Goal: Obtain resource: Download file/media

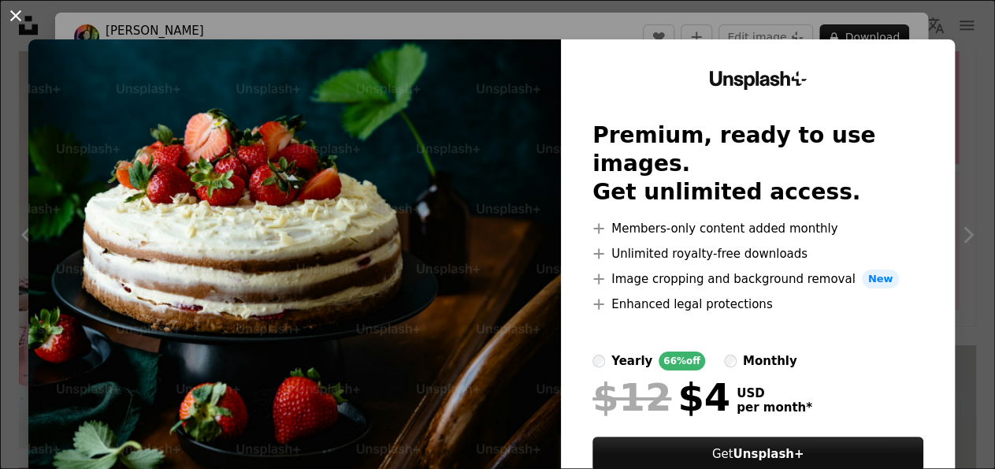
click at [20, 24] on button "An X shape" at bounding box center [15, 15] width 19 height 19
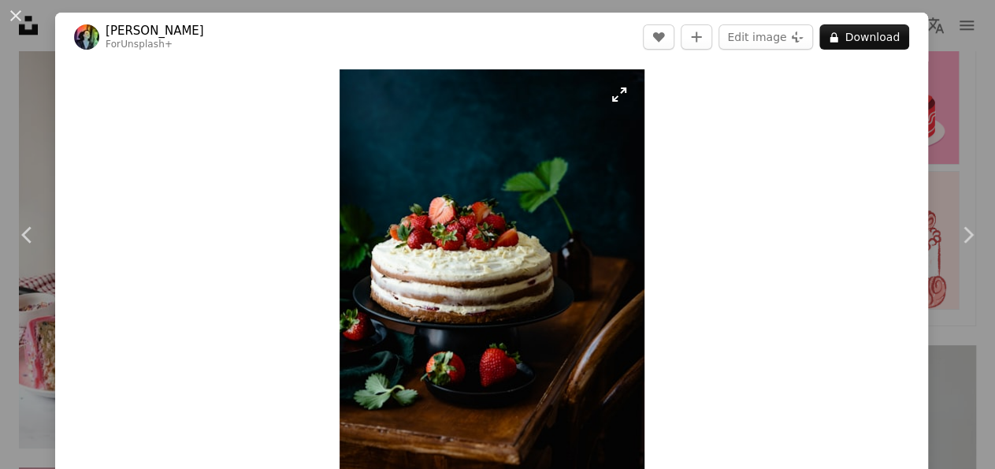
click at [492, 254] on img "Zoom in on this image" at bounding box center [492, 298] width 305 height 458
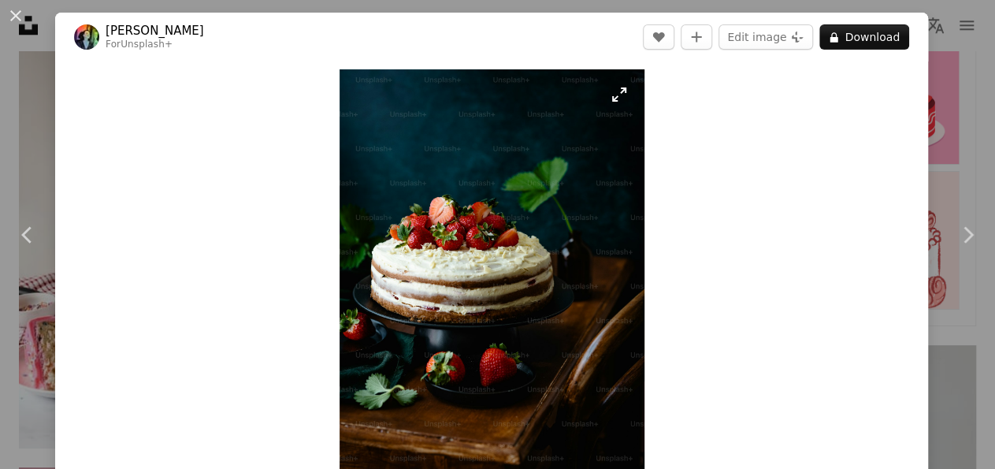
scroll to position [58, 0]
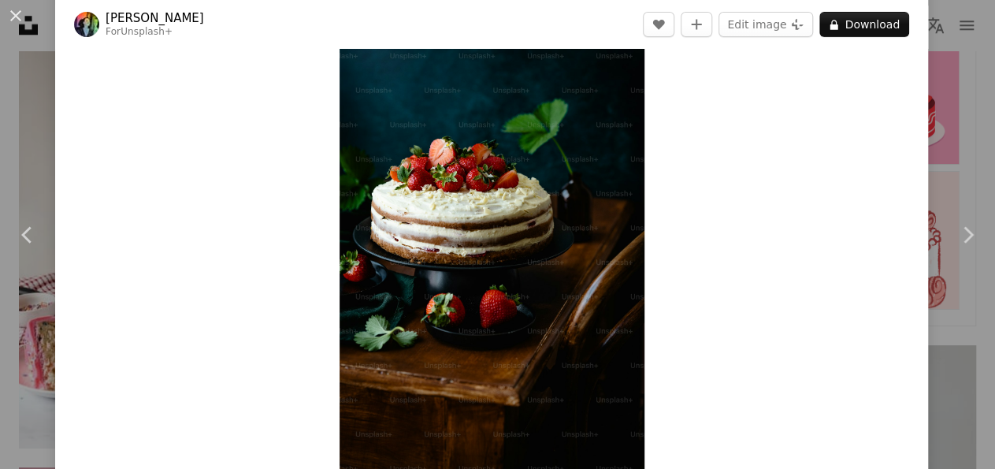
click at [638, 225] on img "Zoom in on this image" at bounding box center [492, 240] width 305 height 458
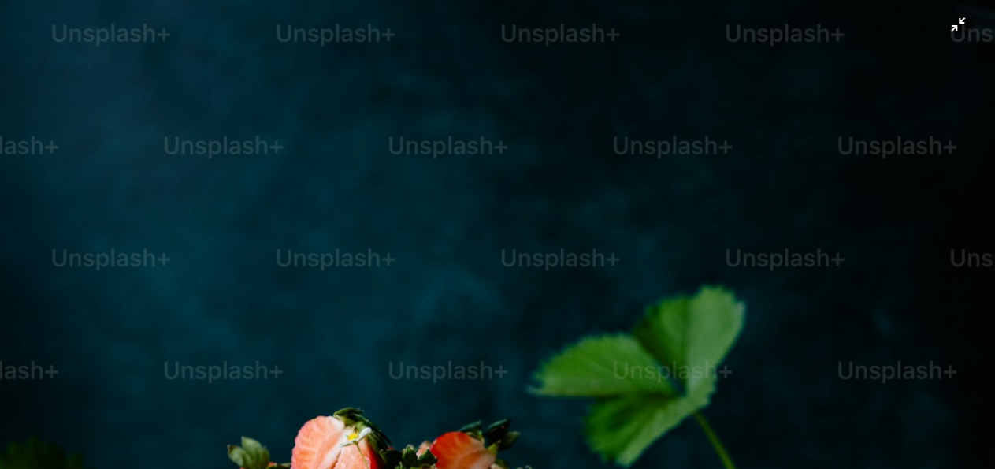
scroll to position [503, 0]
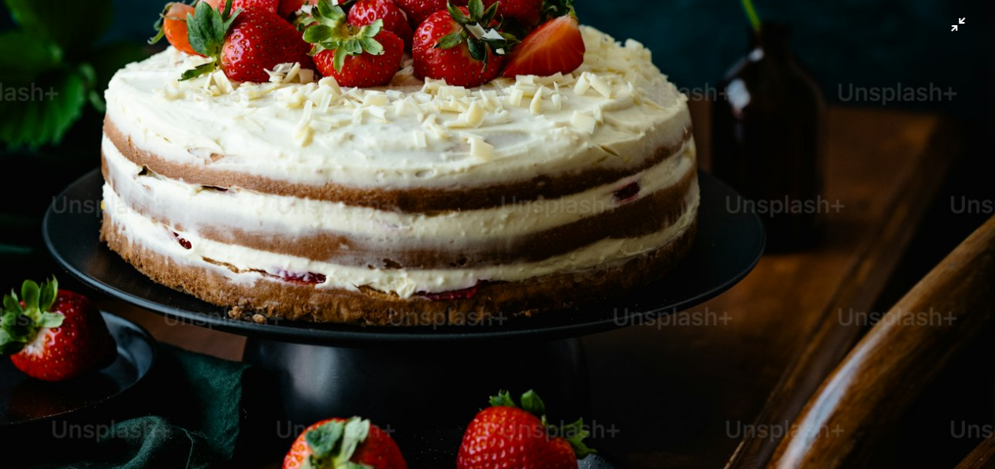
click at [679, 227] on img "Zoom out on this image" at bounding box center [497, 244] width 997 height 1495
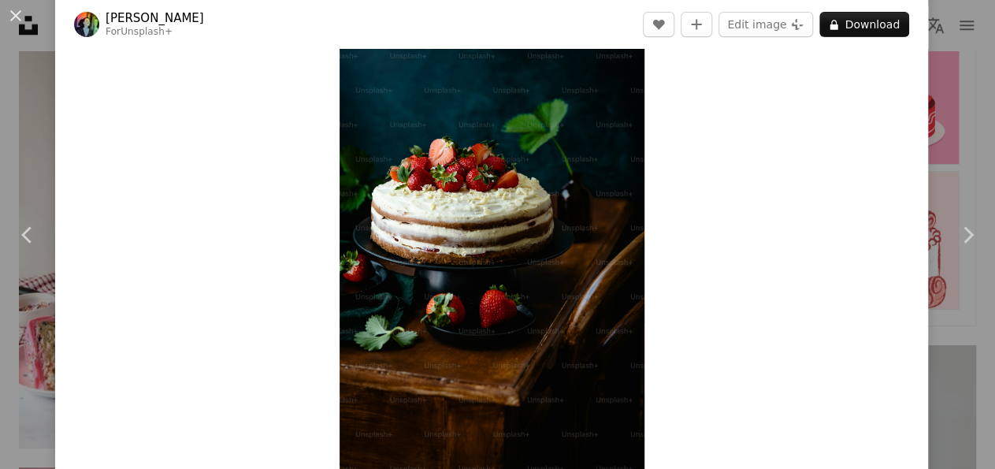
click at [567, 239] on img "Zoom in on this image" at bounding box center [492, 240] width 305 height 458
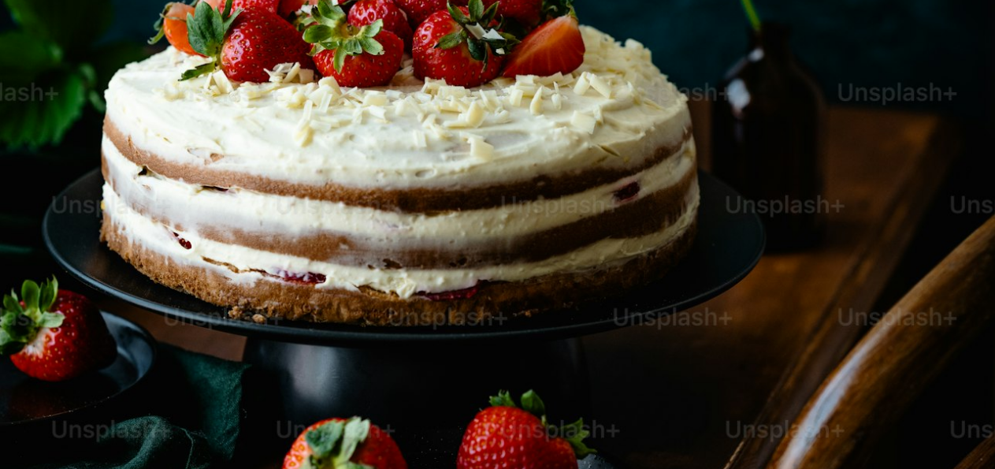
scroll to position [0, 0]
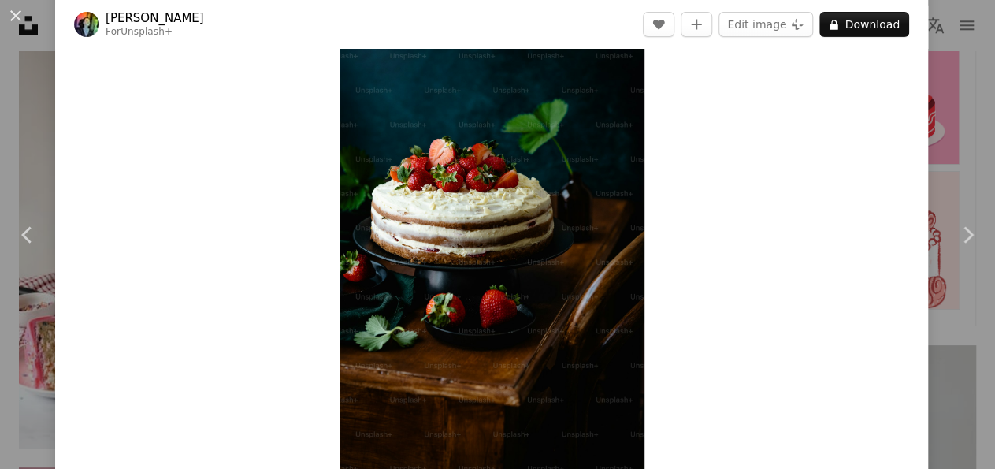
scroll to position [58, 0]
click at [23, 18] on button "An X shape" at bounding box center [15, 15] width 19 height 19
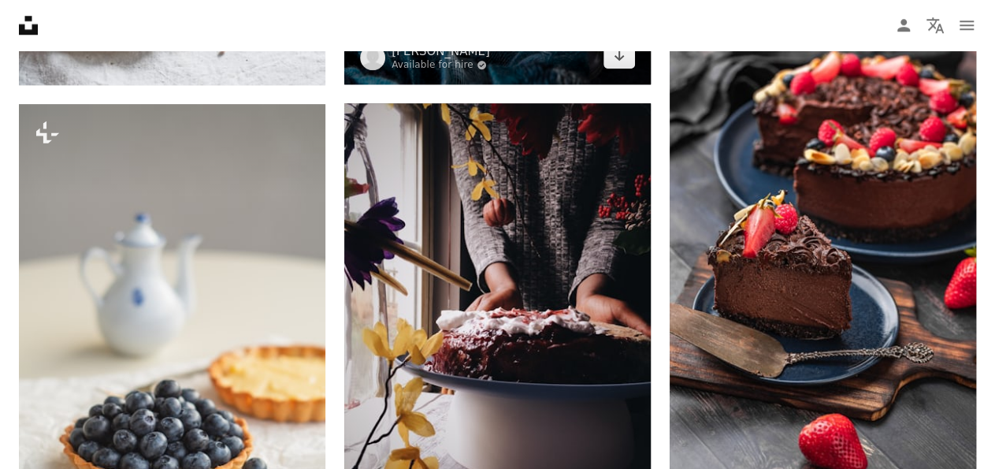
scroll to position [826, 0]
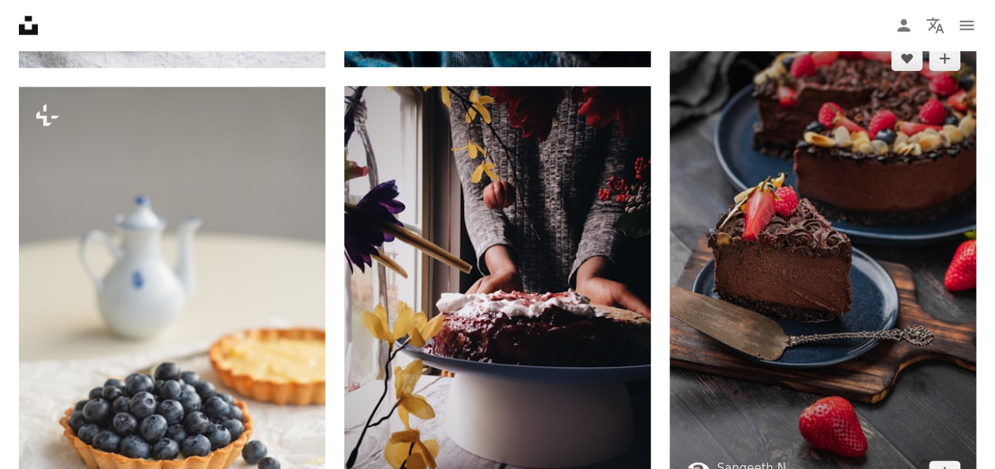
click at [820, 214] on img at bounding box center [823, 265] width 306 height 471
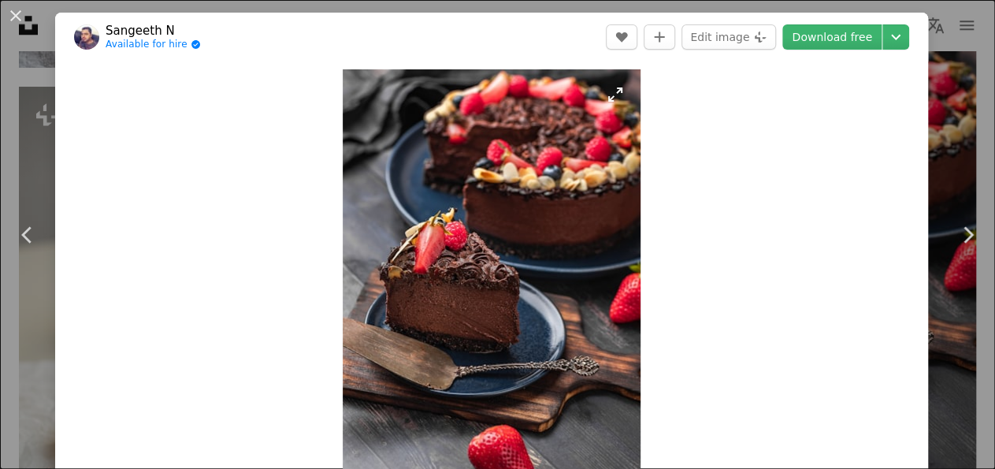
click at [546, 204] on img "Zoom in on this image" at bounding box center [492, 298] width 298 height 458
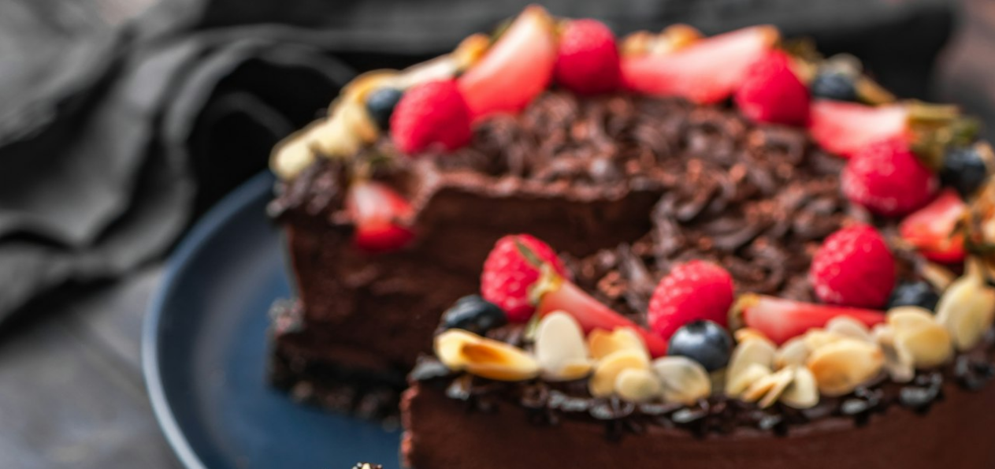
scroll to position [522, 0]
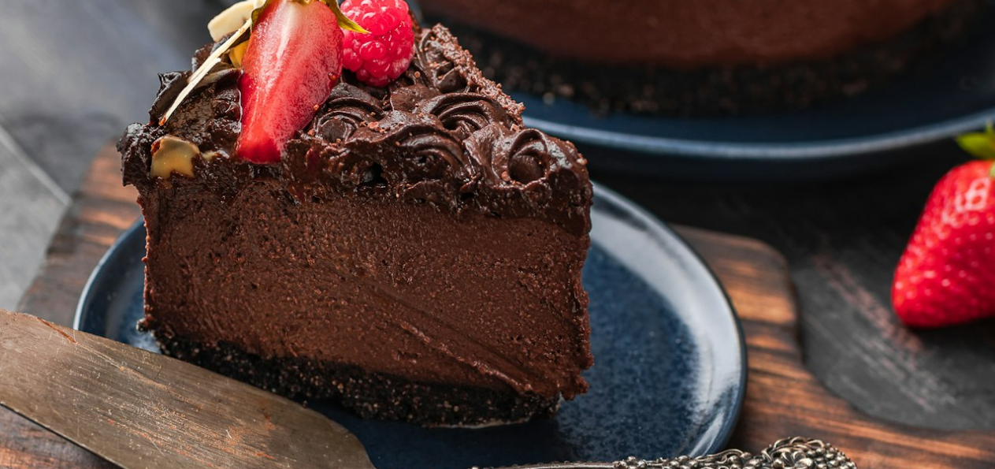
click at [546, 204] on img "Zoom out on this image" at bounding box center [497, 244] width 997 height 1533
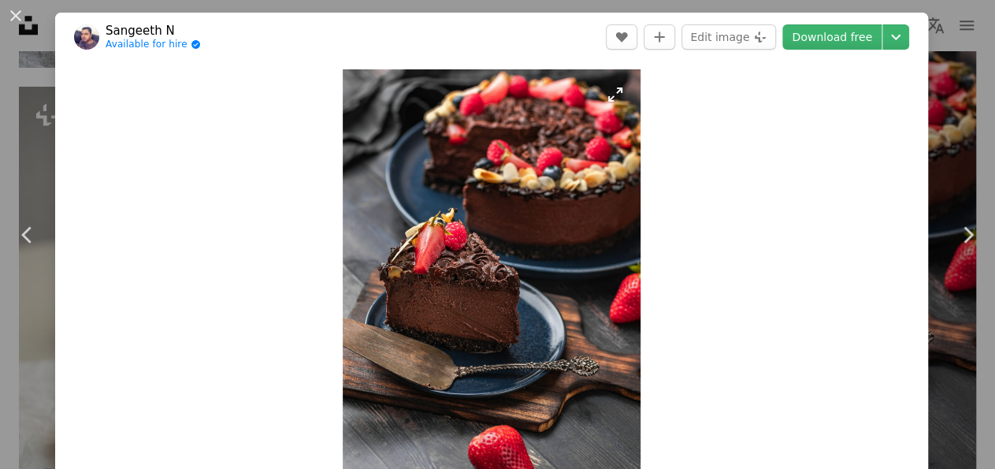
scroll to position [58, 0]
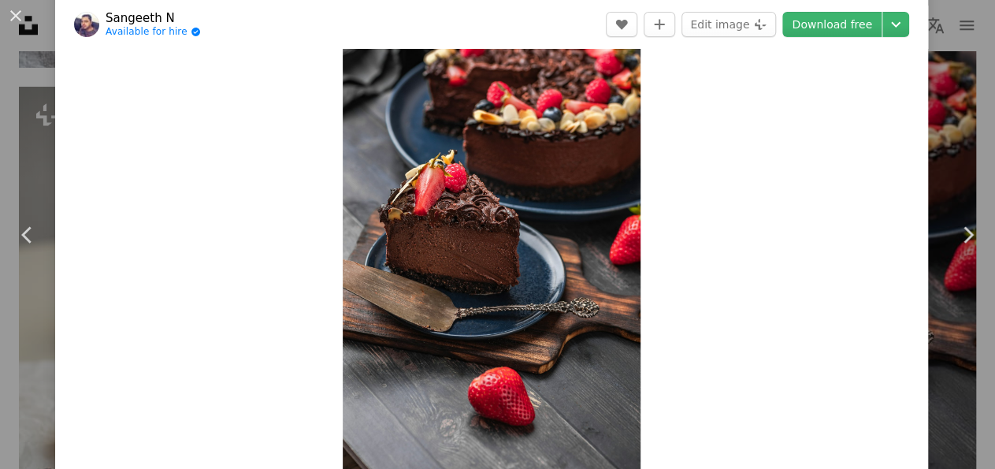
click at [546, 204] on img "Zoom in on this image" at bounding box center [492, 240] width 298 height 458
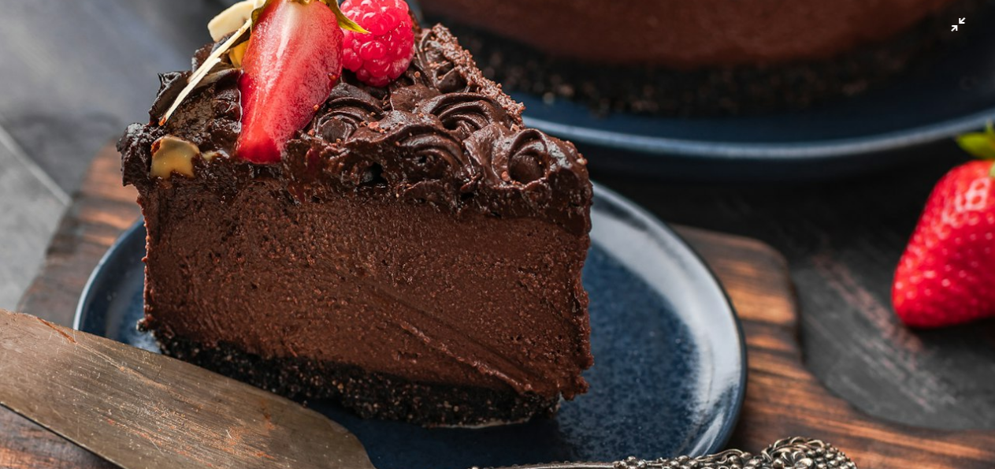
scroll to position [0, 0]
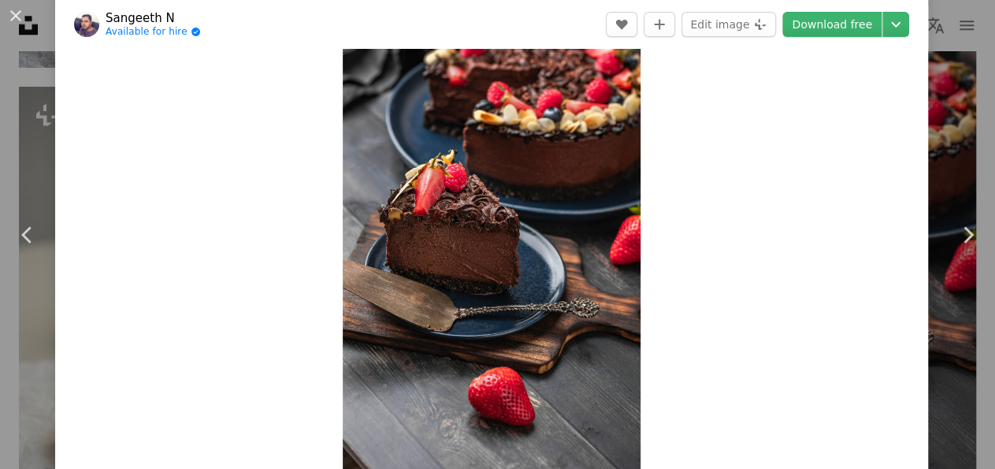
scroll to position [58, 0]
